Goal: Task Accomplishment & Management: Use online tool/utility

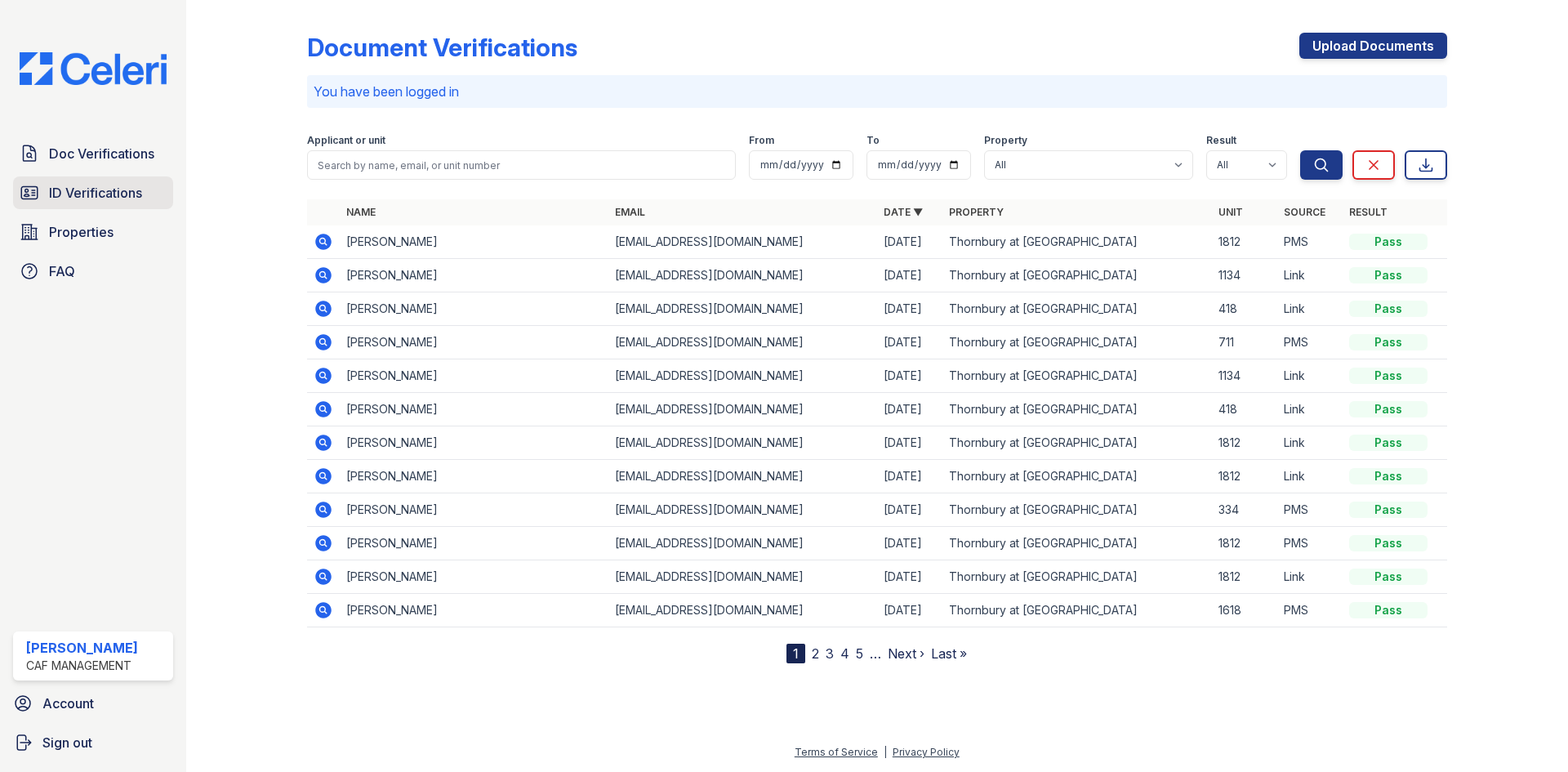
click at [104, 192] on span "ID Verifications" at bounding box center [96, 193] width 93 height 20
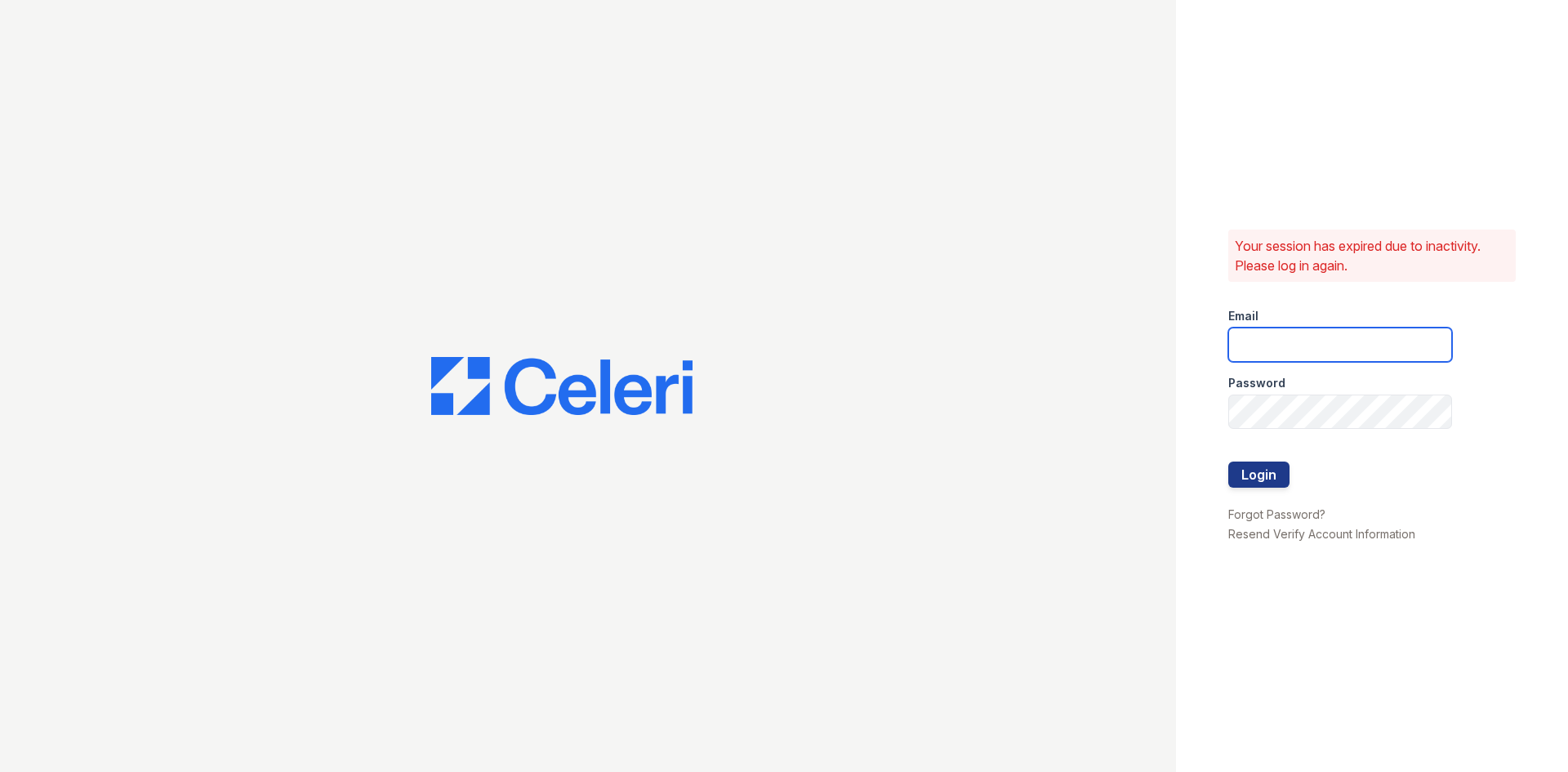
type input "thornbury.am@cafmanagement.com"
click at [1245, 463] on button "Login" at bounding box center [1258, 474] width 61 height 26
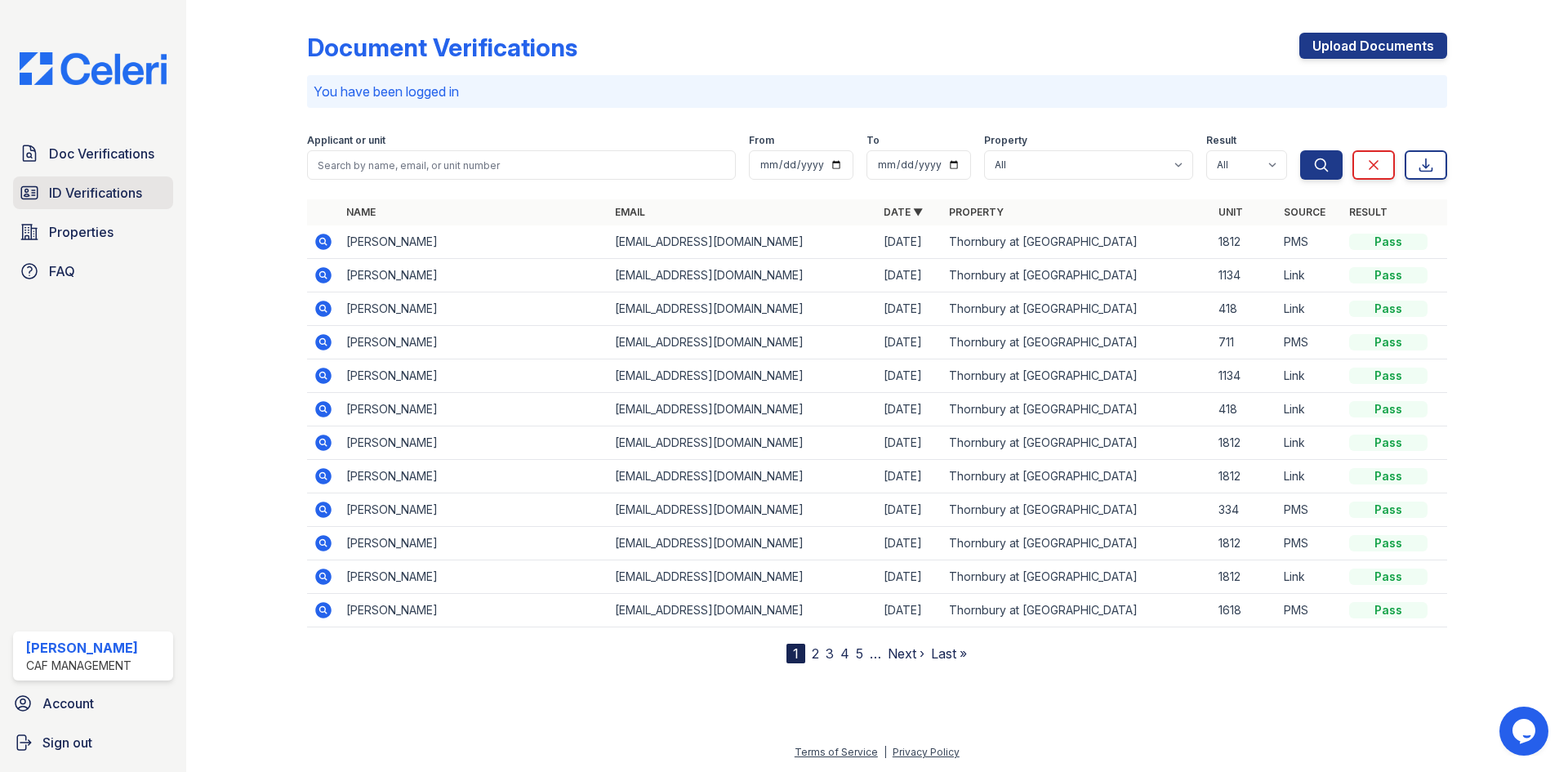
click at [102, 177] on link "ID Verifications" at bounding box center [93, 193] width 160 height 33
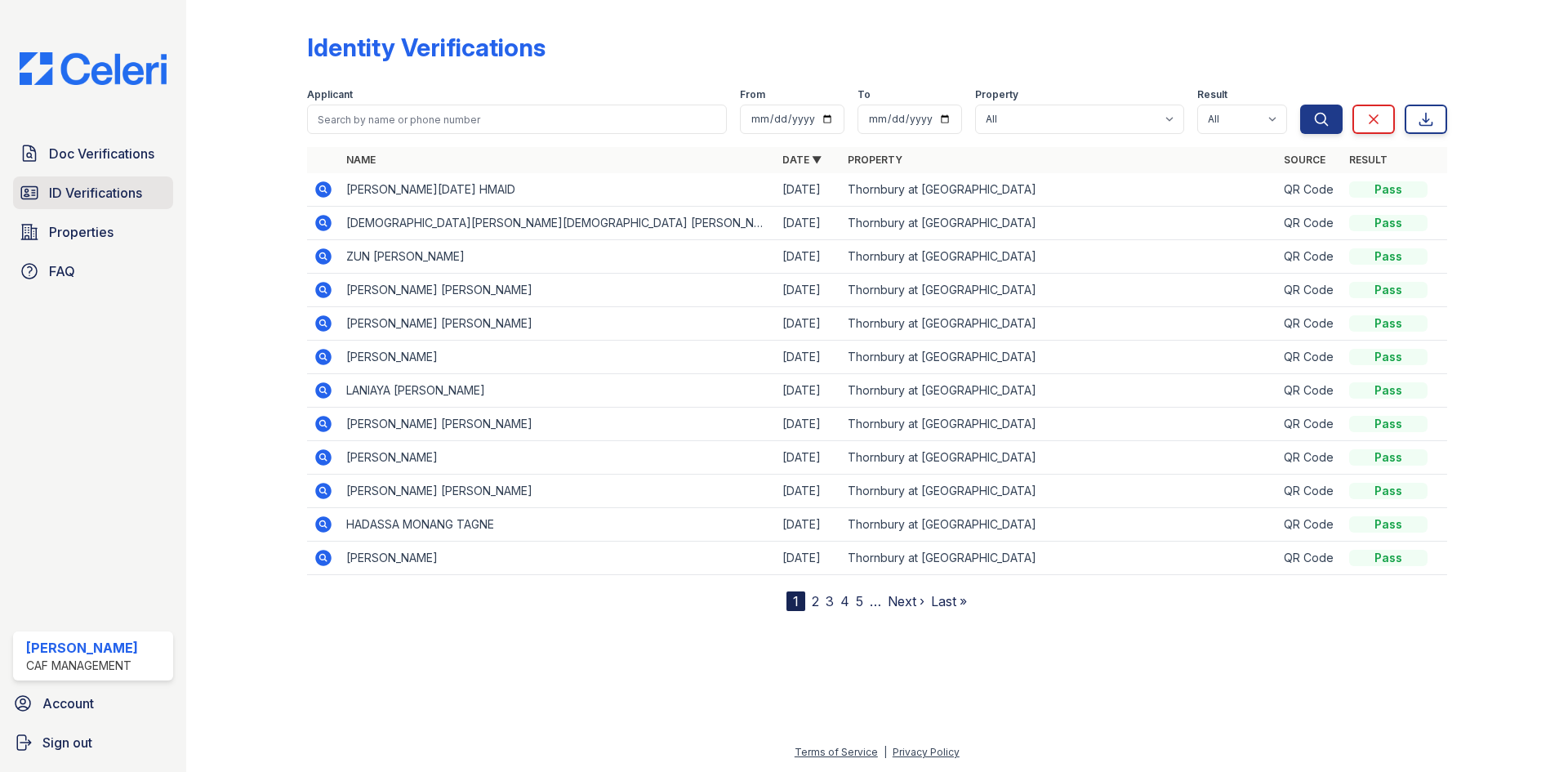
click at [54, 195] on span "ID Verifications" at bounding box center [96, 193] width 93 height 20
